Goal: Task Accomplishment & Management: Manage account settings

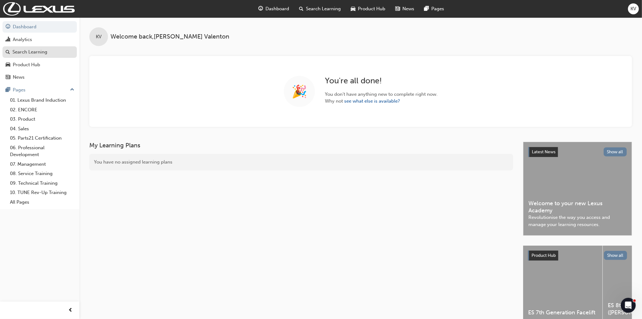
click at [28, 55] on div "Search Learning" at bounding box center [29, 52] width 35 height 7
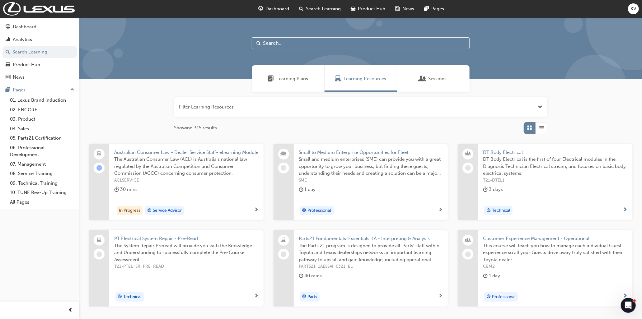
click at [636, 8] on span "KV" at bounding box center [634, 8] width 6 height 7
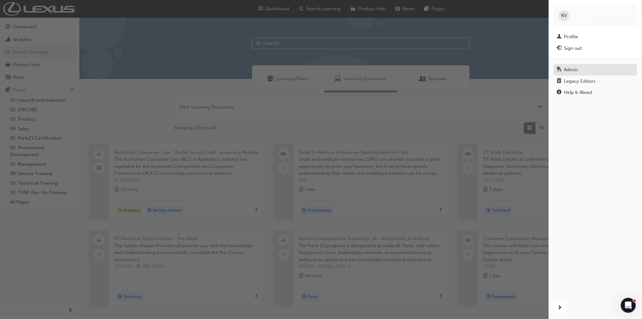
click at [584, 67] on div "Admin" at bounding box center [595, 70] width 77 height 8
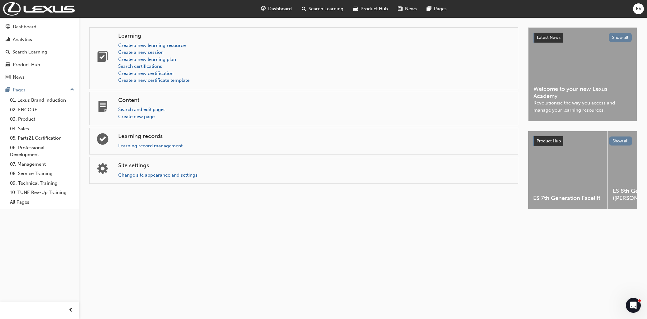
click at [176, 143] on link "Learning record management" at bounding box center [150, 146] width 64 height 6
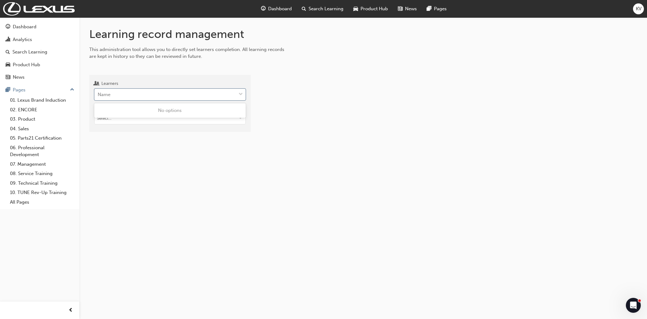
click at [181, 99] on div "Name" at bounding box center [166, 94] width 142 height 11
click at [98, 97] on input "Learners 0 results available. Use Up and Down to choose options, press Enter to…" at bounding box center [98, 94] width 1 height 5
type input "lil"
click at [169, 124] on input "Target type" at bounding box center [170, 129] width 151 height 12
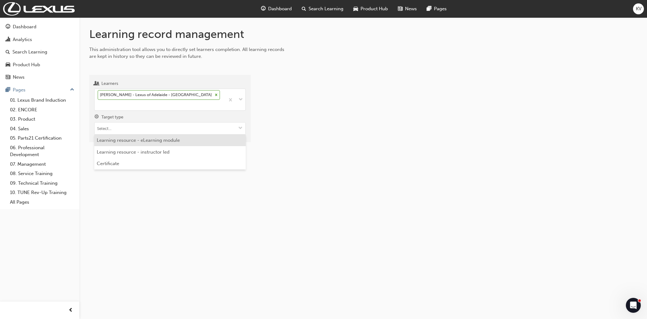
click at [166, 135] on li "Learning resource - eLearning module" at bounding box center [170, 141] width 152 height 12
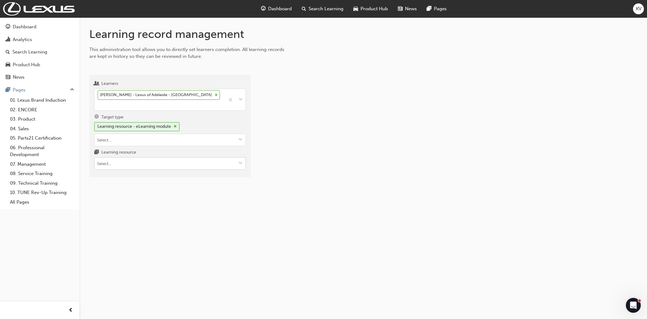
click at [156, 158] on input "Learning resource" at bounding box center [170, 164] width 151 height 12
type input "lx"
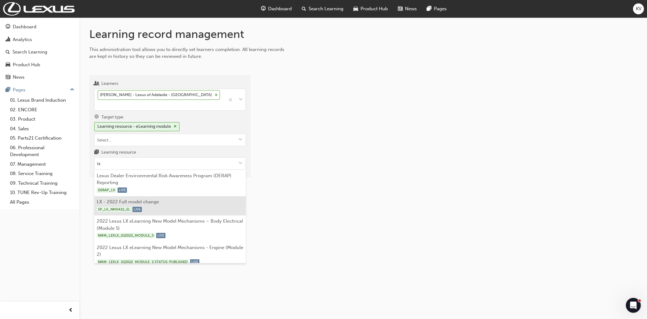
click at [148, 196] on li "LX - 2022 Full model change SP_LX_NM0422_EL LIVE" at bounding box center [170, 205] width 152 height 19
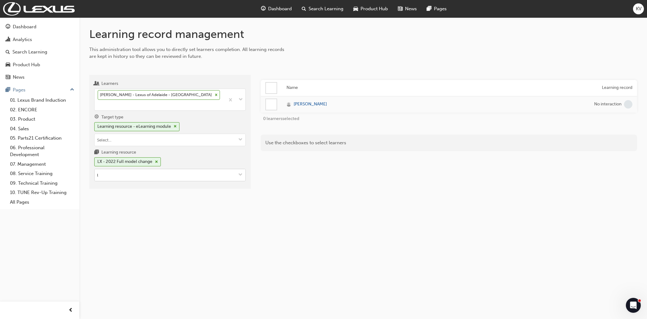
type input "lc"
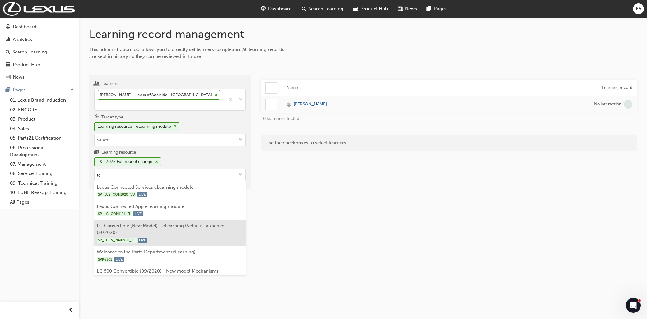
click at [164, 220] on li "LC Convertible (New Model) - eLearning (Vehicle Launched 09/2020) SP_LCCV_NM092…" at bounding box center [170, 233] width 152 height 26
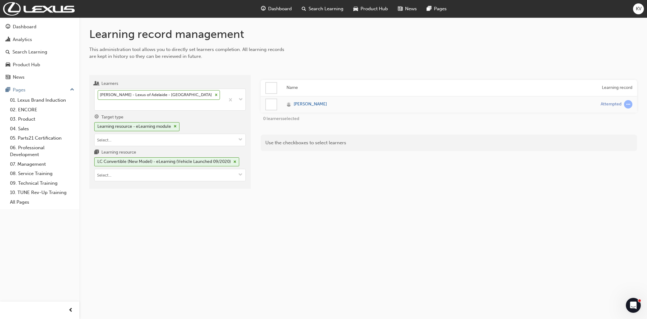
click at [270, 106] on div at bounding box center [271, 104] width 11 height 11
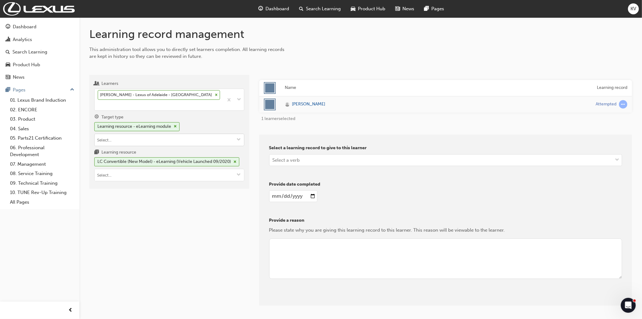
click at [197, 134] on input "Target type Learning resource - eLearning module" at bounding box center [169, 140] width 149 height 12
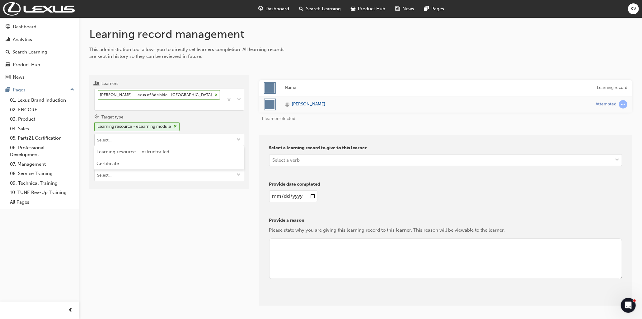
click at [197, 134] on input "Target type Learning resource - eLearning module Learning resource - instructor…" at bounding box center [169, 140] width 149 height 12
click at [416, 125] on div "Name Learning record [PERSON_NAME] Attempted 1 learner selected Select a learni…" at bounding box center [445, 193] width 373 height 226
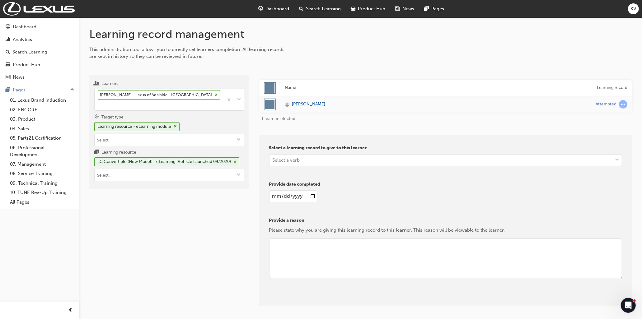
click at [416, 125] on div "Name Learning record [PERSON_NAME] Attempted 1 learner selected Select a learni…" at bounding box center [445, 193] width 373 height 226
click at [212, 225] on div "Learners [PERSON_NAME] - Lexus of Adelaide - ADELAIDE Target type Learning reso…" at bounding box center [169, 190] width 160 height 231
click at [209, 220] on div "Learners [PERSON_NAME] - Lexus of Adelaide - ADELAIDE Target type Learning reso…" at bounding box center [169, 190] width 160 height 231
click at [156, 169] on input "Learning resource LC Convertible (New Model) - eLearning (Vehicle Launched 09/2…" at bounding box center [169, 175] width 149 height 12
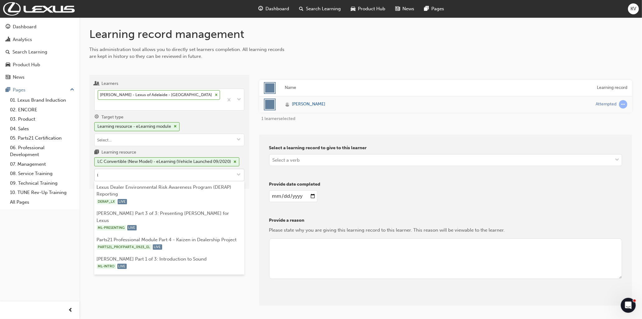
type input "lx"
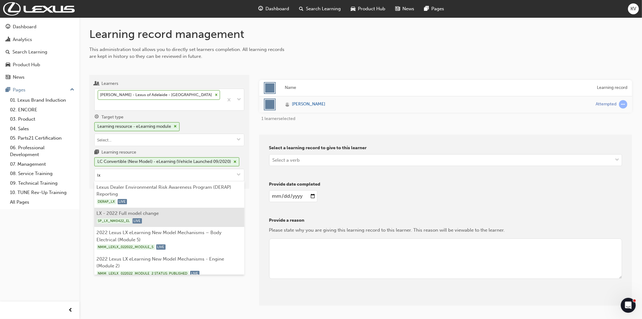
click at [150, 217] on div "SP_LX_NM0422_EL LIVE" at bounding box center [169, 221] width 145 height 8
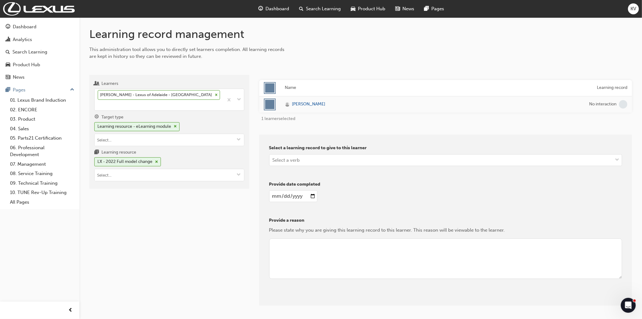
click at [159, 185] on div "Learners [PERSON_NAME] - Lexus of Adelaide - ADELAIDE Target type Learning reso…" at bounding box center [169, 190] width 160 height 231
click at [188, 134] on input "Target type Learning resource - eLearning module" at bounding box center [169, 140] width 149 height 12
click at [199, 122] on div "Learning resource - eLearning module" at bounding box center [169, 128] width 150 height 12
click at [147, 169] on input "Learning resource LX - 2022 Full model change" at bounding box center [169, 175] width 149 height 12
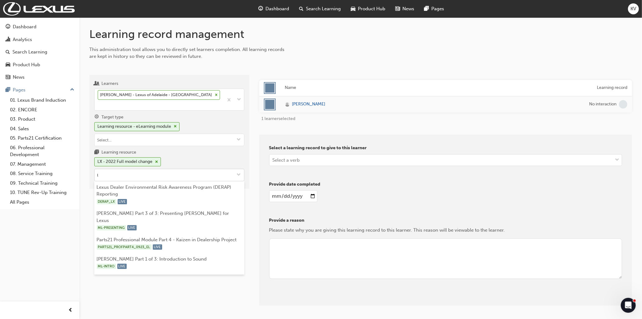
type input "lc"
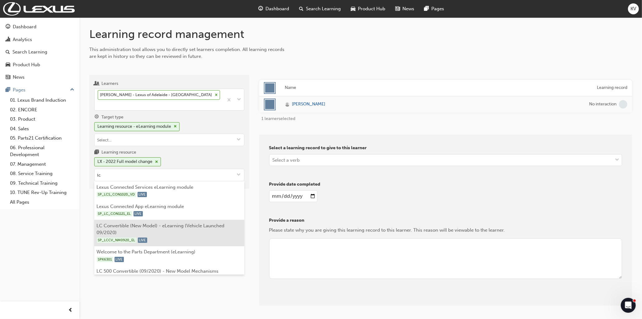
drag, startPoint x: 164, startPoint y: 263, endPoint x: 198, endPoint y: 224, distance: 51.9
click at [198, 224] on ul "Lexus Connected Services eLearning module SP_LCS_CON1020_VD LIVE Lexus Connecte…" at bounding box center [169, 227] width 150 height 93
click at [198, 224] on li "LC Convertible (New Model) - eLearning (Vehicle Launched 09/2020) SP_LCCV_NM092…" at bounding box center [169, 233] width 150 height 26
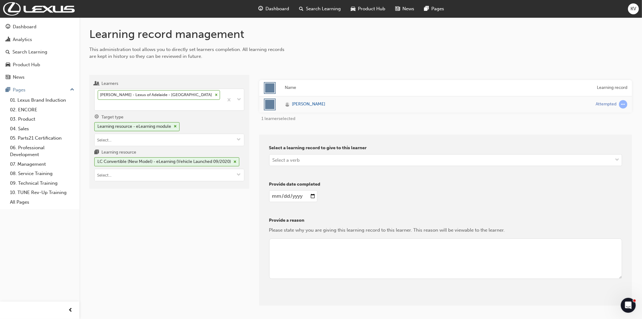
click at [198, 224] on div "Learners [PERSON_NAME] - Lexus of Adelaide - ADELAIDE Target type Learning reso…" at bounding box center [169, 190] width 160 height 231
click at [393, 161] on div "Select a verb" at bounding box center [441, 160] width 343 height 11
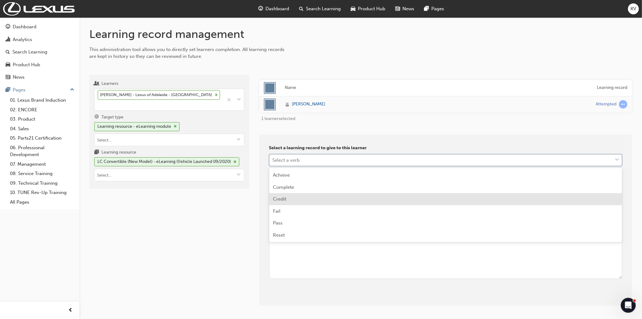
click at [367, 194] on div "Credit" at bounding box center [445, 199] width 353 height 12
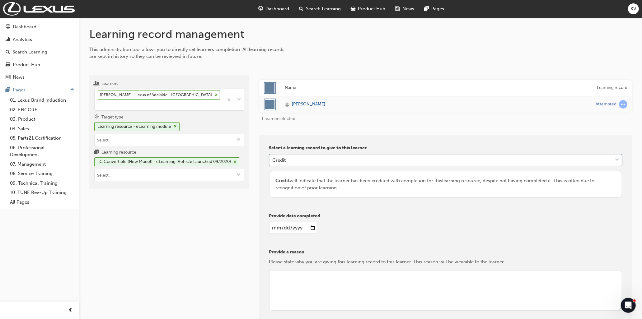
click at [397, 213] on p "Provide date completed" at bounding box center [445, 216] width 353 height 7
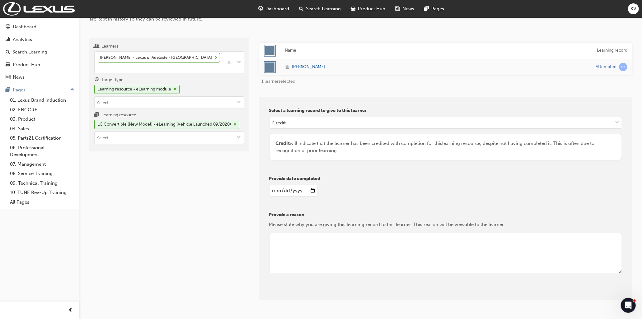
scroll to position [54, 0]
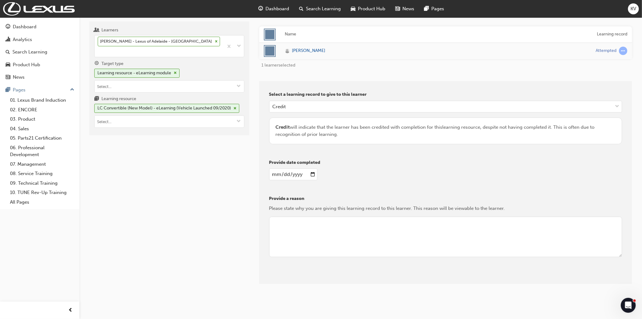
click at [314, 175] on input "date" at bounding box center [293, 175] width 48 height 12
type input "[DATE]"
click at [327, 229] on textarea at bounding box center [445, 237] width 353 height 40
type textarea "known system error, allowing credit"
click at [312, 279] on button "Give learning records" at bounding box center [297, 279] width 56 height 10
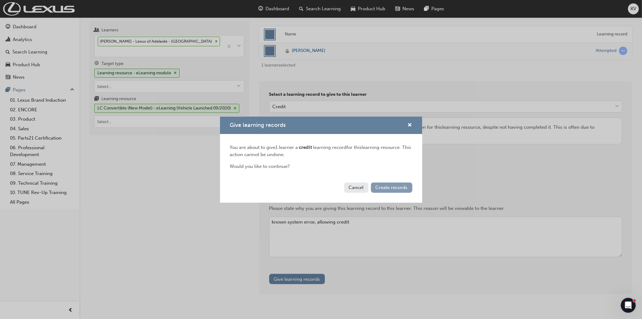
click at [394, 187] on span "Create records" at bounding box center [392, 188] width 32 height 6
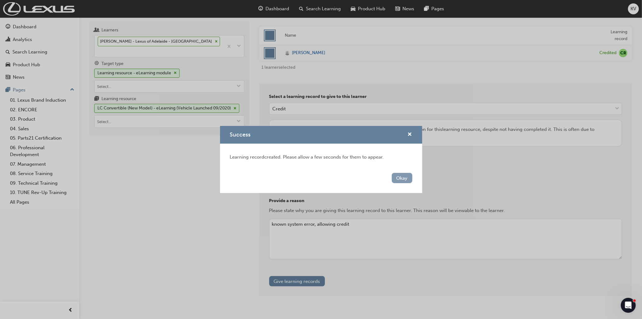
click at [402, 177] on button "Okay" at bounding box center [402, 178] width 21 height 10
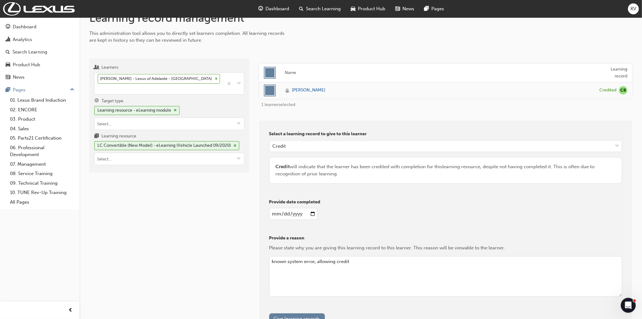
scroll to position [0, 0]
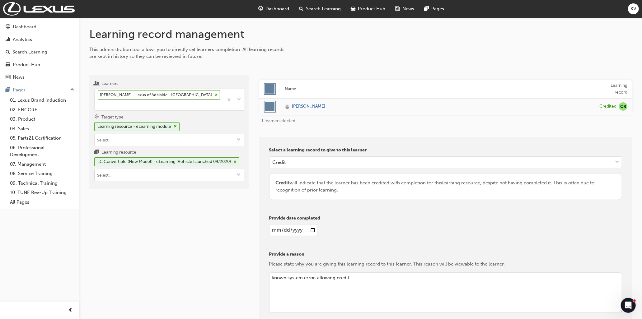
click at [212, 169] on input "Learning resource LC Convertible (New Model) - eLearning (Vehicle Launched 09/2…" at bounding box center [169, 175] width 149 height 12
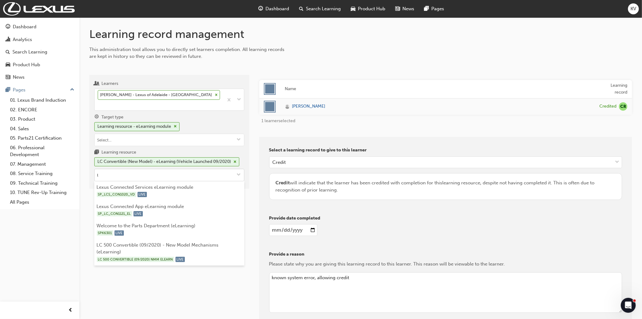
type input "lx"
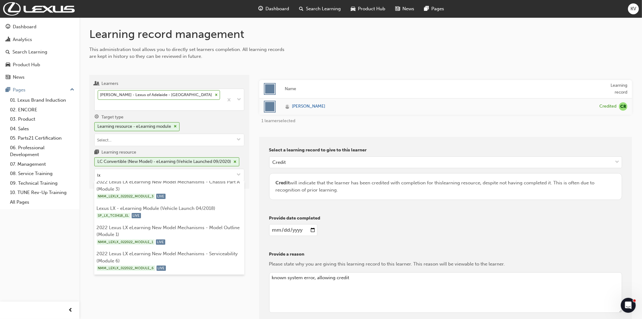
scroll to position [104, 0]
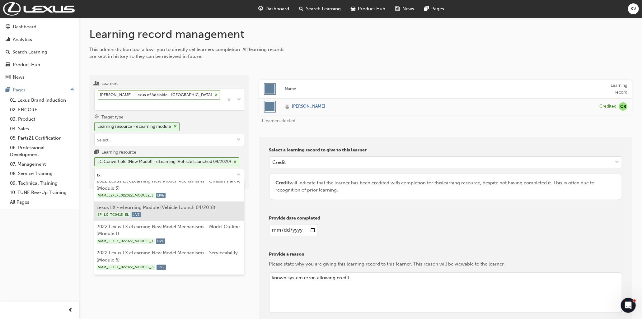
click at [222, 211] on div "SP_LX_TC0418_EL LIVE" at bounding box center [169, 215] width 145 height 8
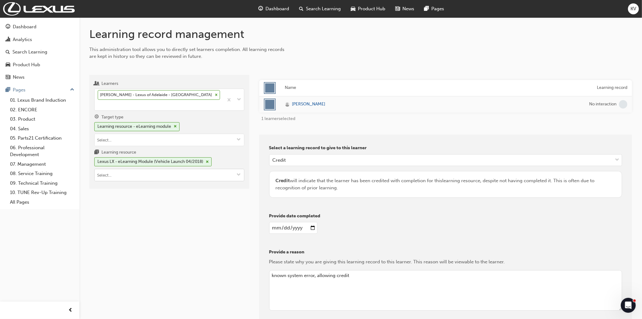
click at [235, 169] on button "Learning resource Lexus LX - eLearning Module (Vehicle Launch 04/2018)" at bounding box center [239, 175] width 10 height 12
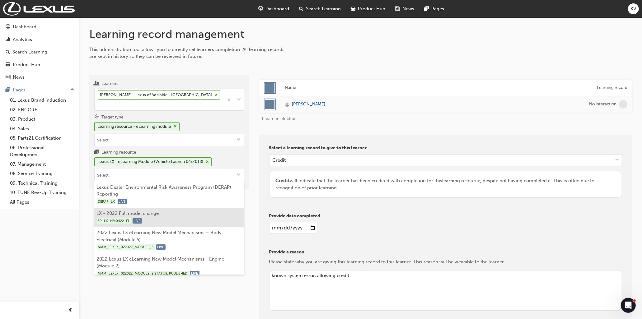
click at [215, 208] on li "LX - 2022 Full model change SP_LX_NM0422_EL LIVE" at bounding box center [169, 217] width 150 height 19
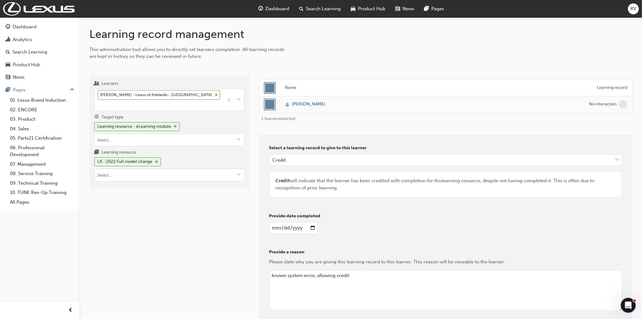
click at [187, 212] on div "Learners [PERSON_NAME] - Lexus of Adelaide - ADELAIDE Target type Learning reso…" at bounding box center [169, 211] width 160 height 273
click at [375, 238] on div "Provide date completed [DATE]" at bounding box center [445, 226] width 353 height 26
click at [23, 5] on img at bounding box center [39, 8] width 72 height 13
